Goal: Task Accomplishment & Management: Use online tool/utility

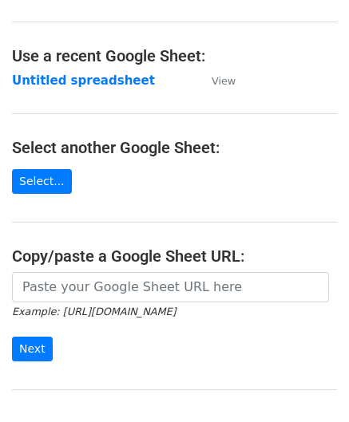
scroll to position [80, 0]
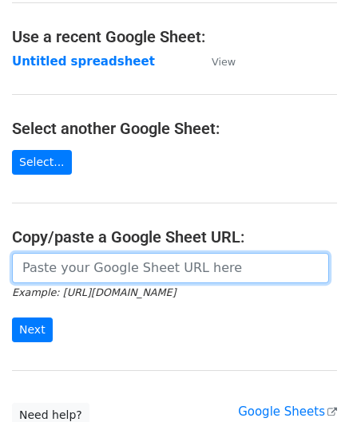
click at [77, 264] on input "url" at bounding box center [170, 268] width 317 height 30
paste input "https://docs.google.com/spreadsheets/d/12lbq5KTnBP57TfnftYsHDyBrzWbcSoYBeh-4Q_i…"
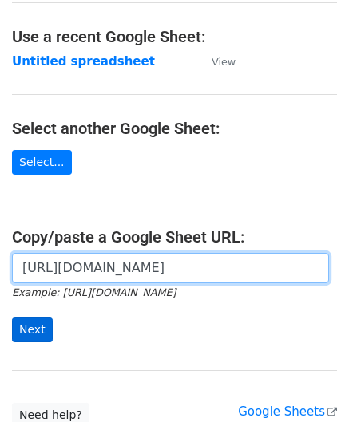
type input "https://docs.google.com/spreadsheets/d/12lbq5KTnBP57TfnftYsHDyBrzWbcSoYBeh-4Q_i…"
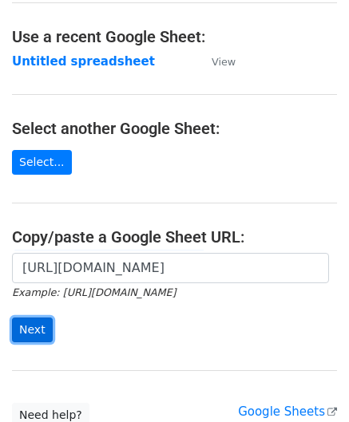
click at [38, 328] on input "Next" at bounding box center [32, 330] width 41 height 25
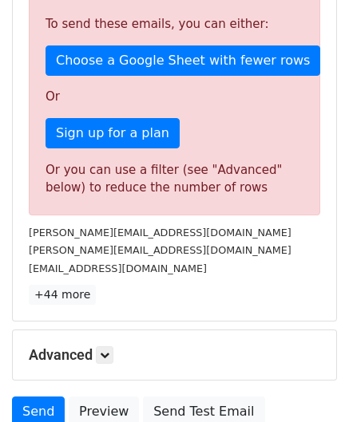
scroll to position [539, 0]
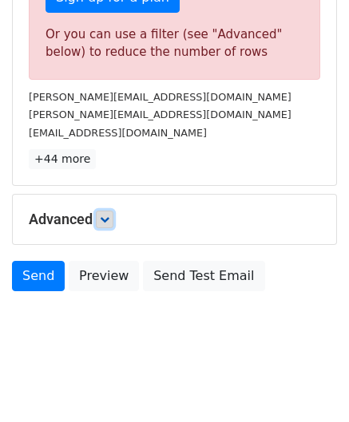
click at [113, 223] on link at bounding box center [105, 220] width 18 height 18
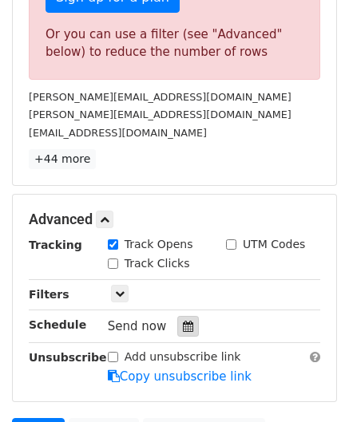
click at [183, 326] on icon at bounding box center [188, 326] width 10 height 11
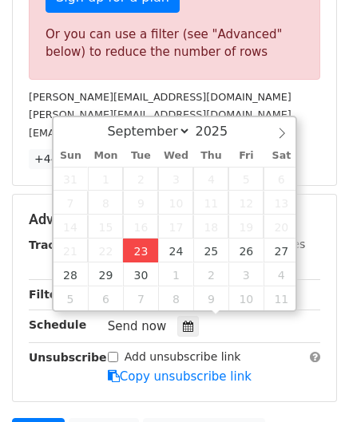
type input "[DATE] 12:00"
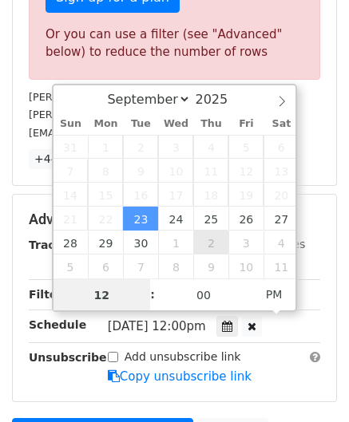
paste input "4"
type input "4"
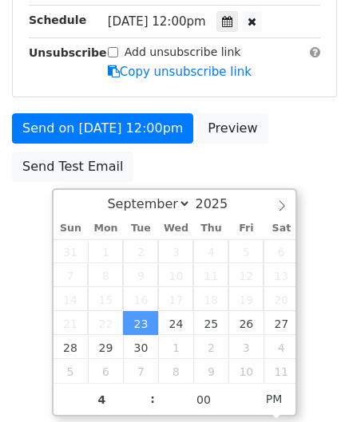
type input "[DATE] 16:00"
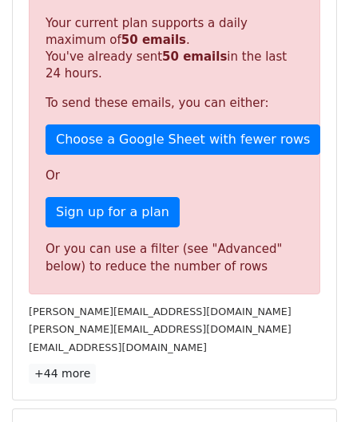
scroll to position [732, 0]
